Goal: Download file/media

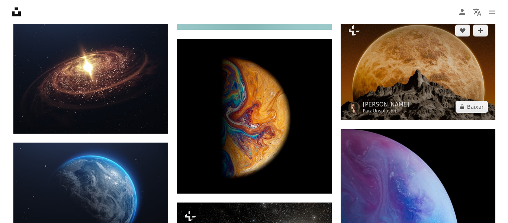
scroll to position [1944, 0]
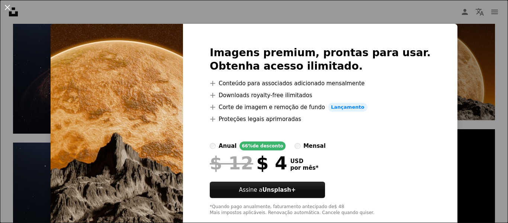
click at [8, 7] on button "An X shape" at bounding box center [7, 7] width 9 height 9
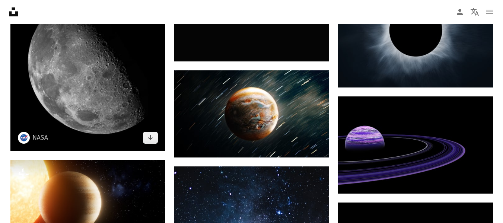
scroll to position [4698, 0]
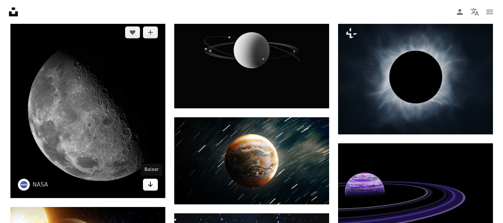
click at [151, 185] on icon "Arrow pointing down" at bounding box center [150, 184] width 6 height 9
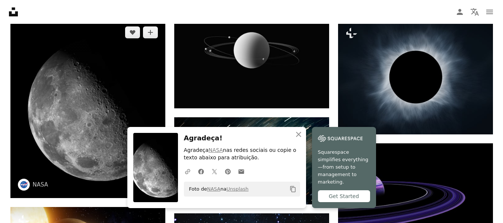
scroll to position [4921, 0]
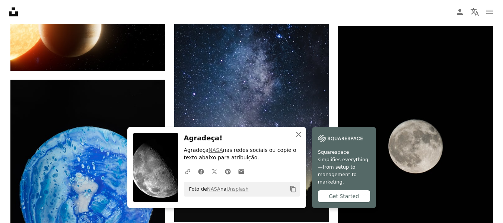
click at [298, 137] on icon "button" at bounding box center [298, 134] width 5 height 5
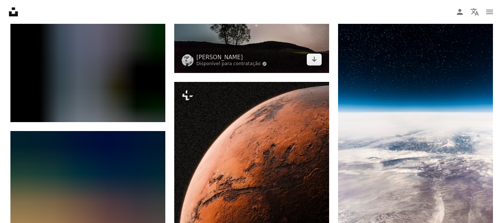
scroll to position [7563, 0]
